Goal: Contribute content

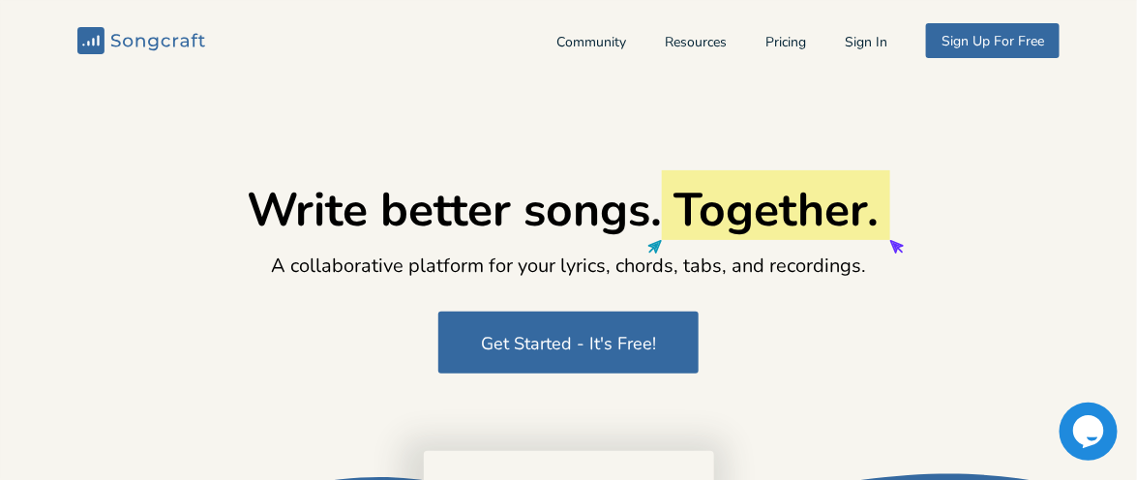
click at [859, 51] on div "Community Resources Pricing Sign In Sign Up For Free" at bounding box center [807, 40] width 503 height 35
click at [858, 45] on button "Sign In" at bounding box center [866, 44] width 43 height 16
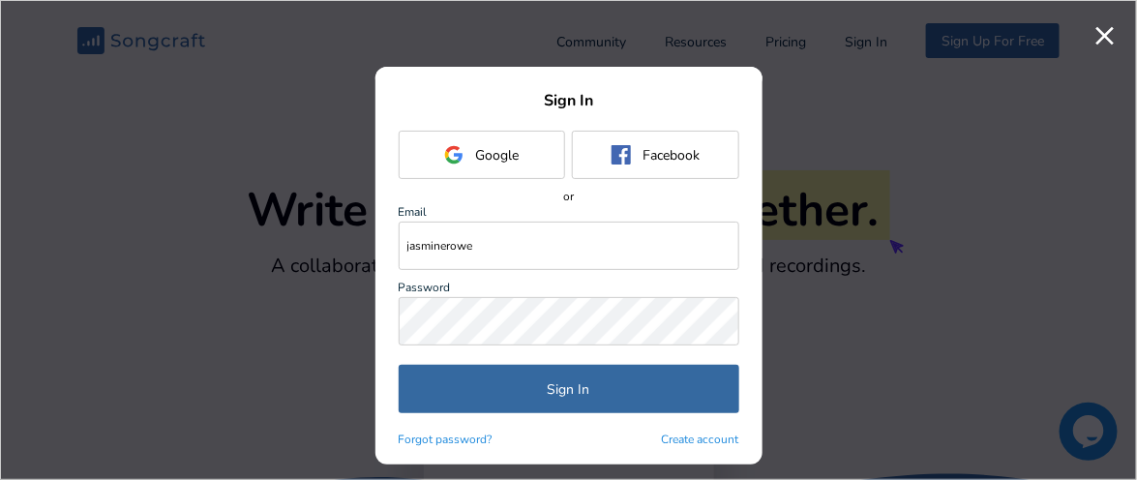
type input "[EMAIL_ADDRESS][DOMAIN_NAME]"
click at [399, 365] on button "Sign In" at bounding box center [569, 389] width 341 height 48
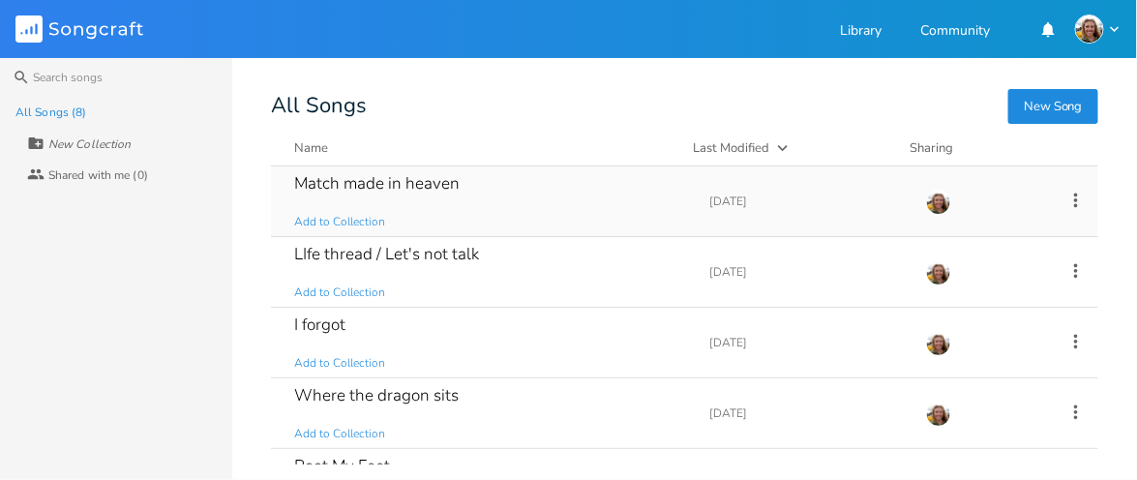
click at [370, 191] on div "Match made in heaven" at bounding box center [376, 183] width 165 height 16
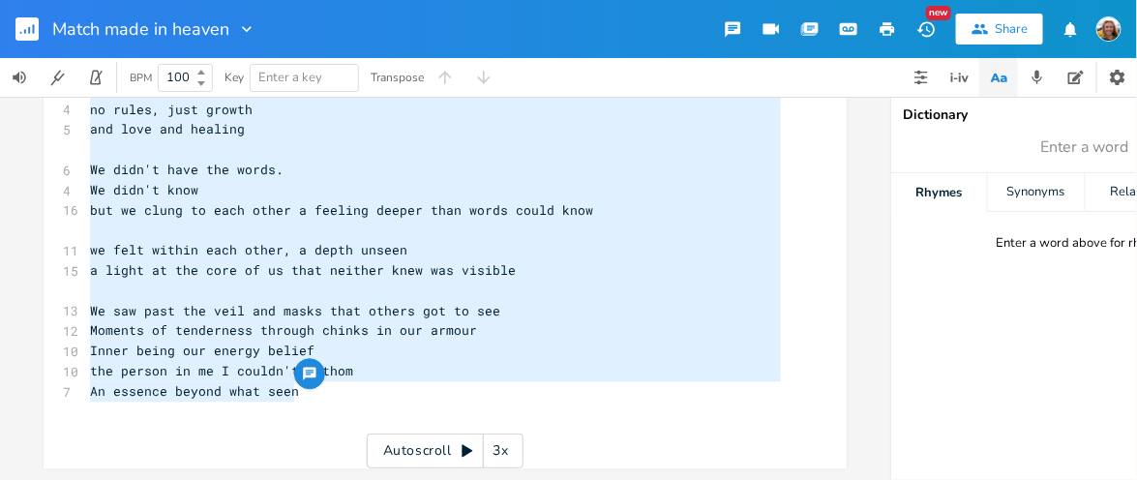
type textarea "It was never a match made in heaven the stars weren't aligned I didn't see our …"
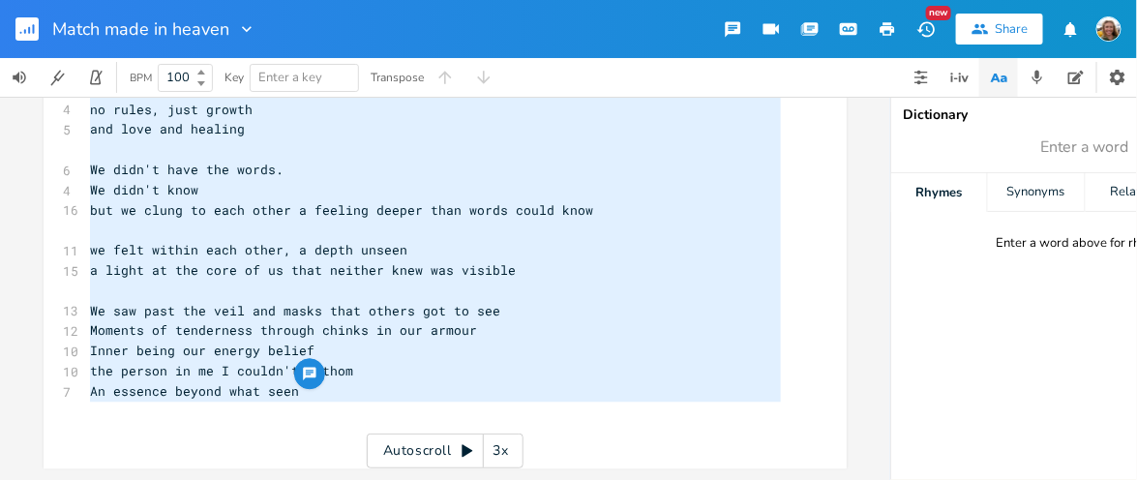
drag, startPoint x: 81, startPoint y: 189, endPoint x: 338, endPoint y: 403, distance: 334.5
click at [165, 24] on input "Match made in heaven" at bounding box center [139, 28] width 175 height 17
type input "T"
type input "N"
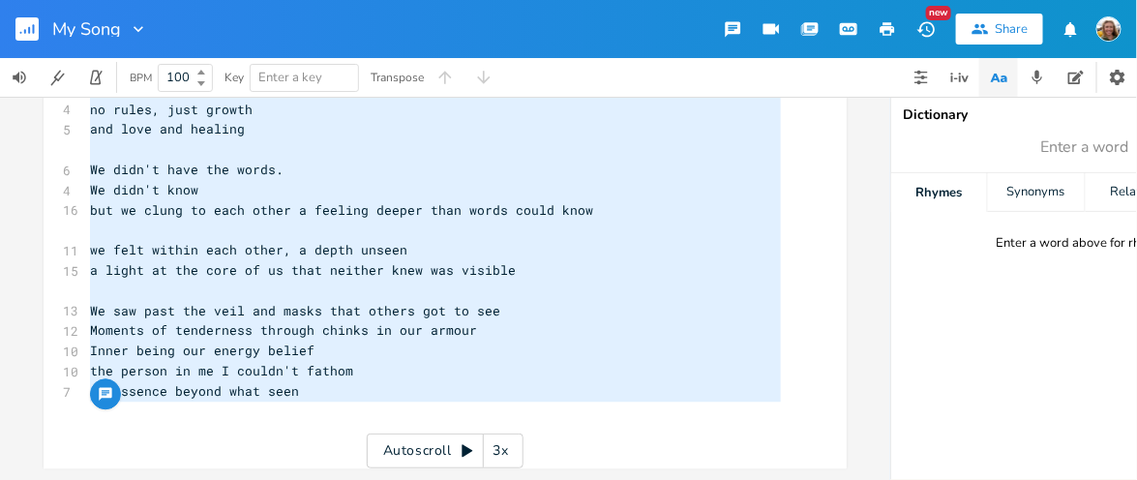
type input "n"
type input "No prizes"
